Goal: Information Seeking & Learning: Learn about a topic

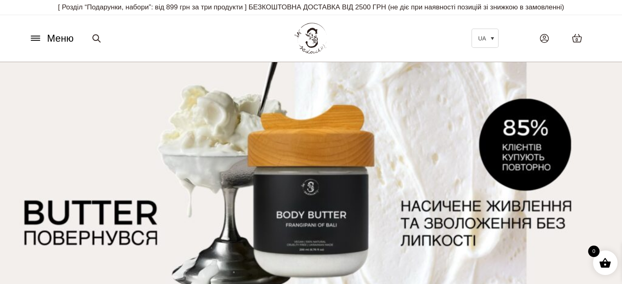
click at [36, 40] on icon at bounding box center [35, 40] width 9 height 0
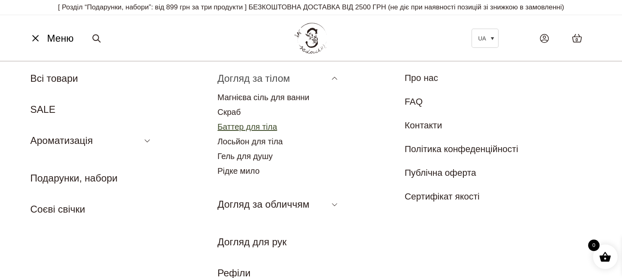
click at [269, 127] on link "Баттер для тіла" at bounding box center [248, 126] width 60 height 9
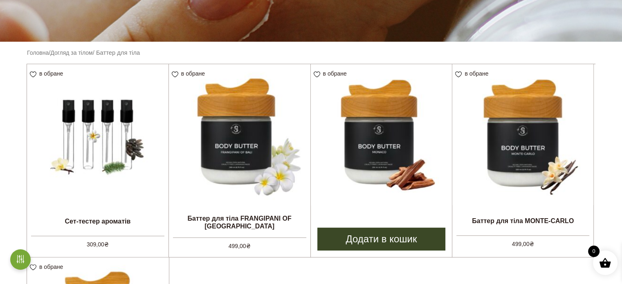
scroll to position [177, 0]
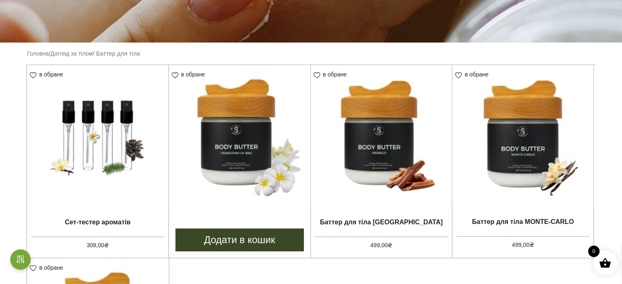
click at [252, 160] on img at bounding box center [240, 136] width 142 height 142
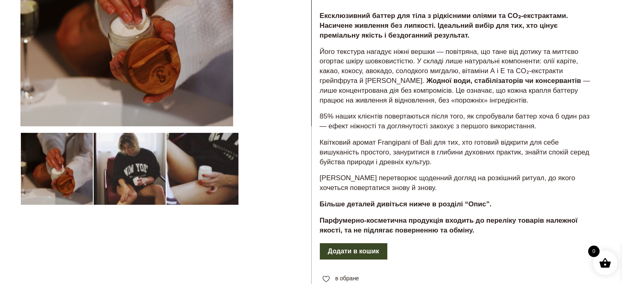
scroll to position [149, 0]
drag, startPoint x: 402, startPoint y: 7, endPoint x: 362, endPoint y: 49, distance: 57.9
click at [402, 7] on div "Баттер для тіла FRANGIPANI OF BALI 499,00 ₴ Ексклюзивний баттер для тіла з рідк…" at bounding box center [456, 164] width 291 height 502
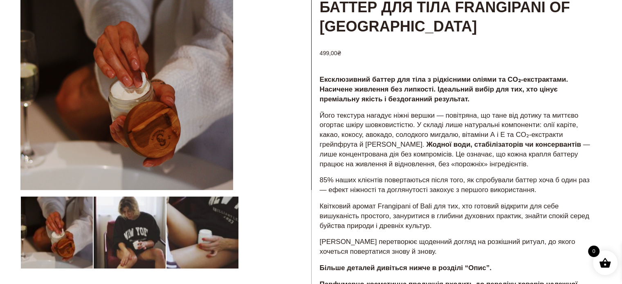
scroll to position [85, 0]
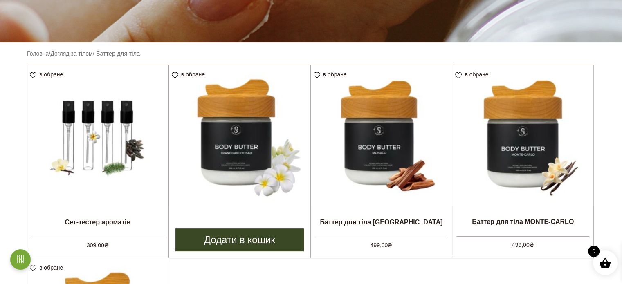
drag, startPoint x: 597, startPoint y: 1, endPoint x: 245, endPoint y: 104, distance: 367.3
click at [245, 104] on img at bounding box center [240, 136] width 142 height 142
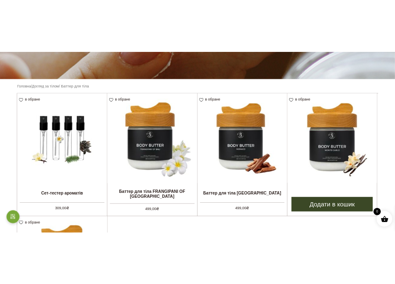
scroll to position [187, 0]
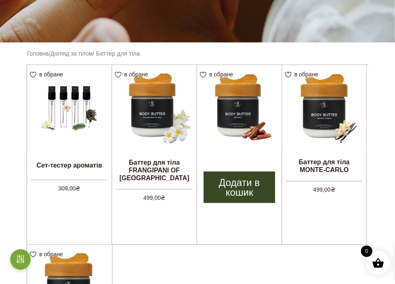
click at [253, 118] on img at bounding box center [239, 107] width 85 height 85
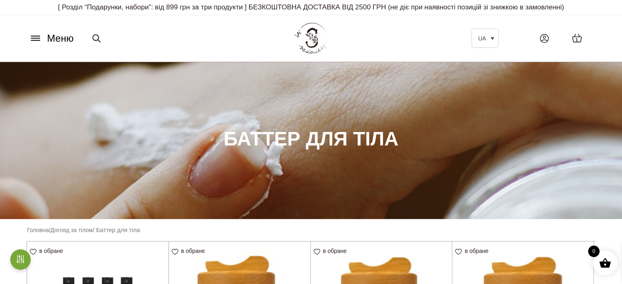
click at [60, 38] on span "Меню" at bounding box center [60, 38] width 27 height 15
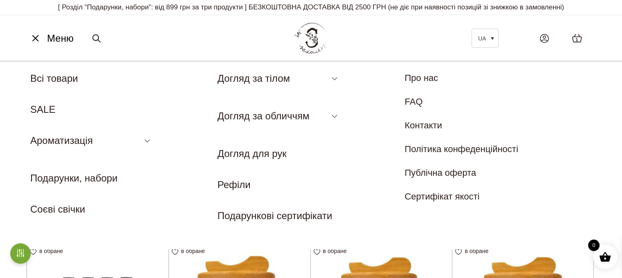
click at [41, 38] on icon at bounding box center [35, 38] width 13 height 9
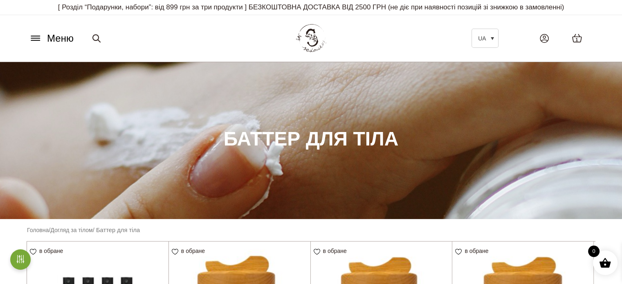
click at [311, 38] on img at bounding box center [311, 38] width 36 height 34
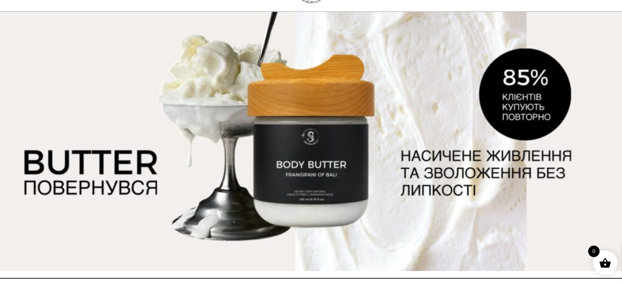
scroll to position [52, 0]
